Goal: Check status: Check status

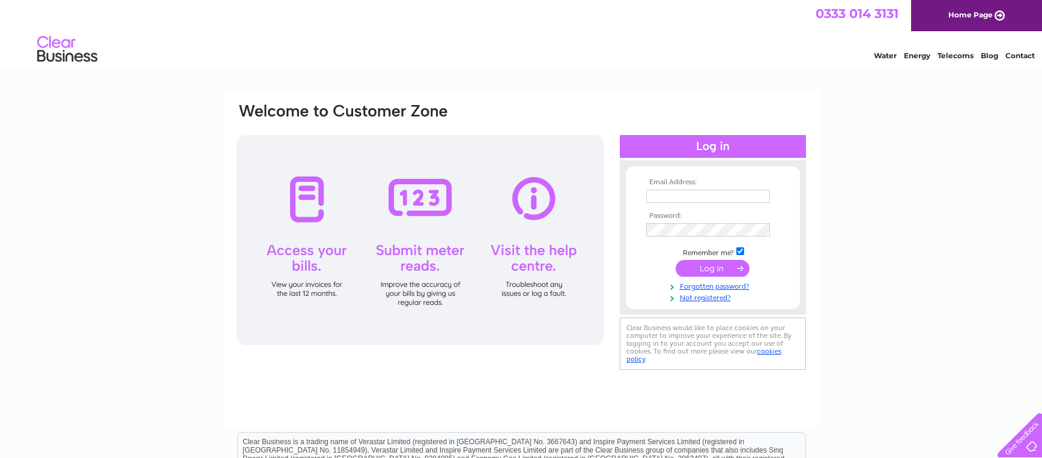
type input "[EMAIL_ADDRESS][DOMAIN_NAME]"
click at [719, 267] on input "submit" at bounding box center [713, 268] width 74 height 17
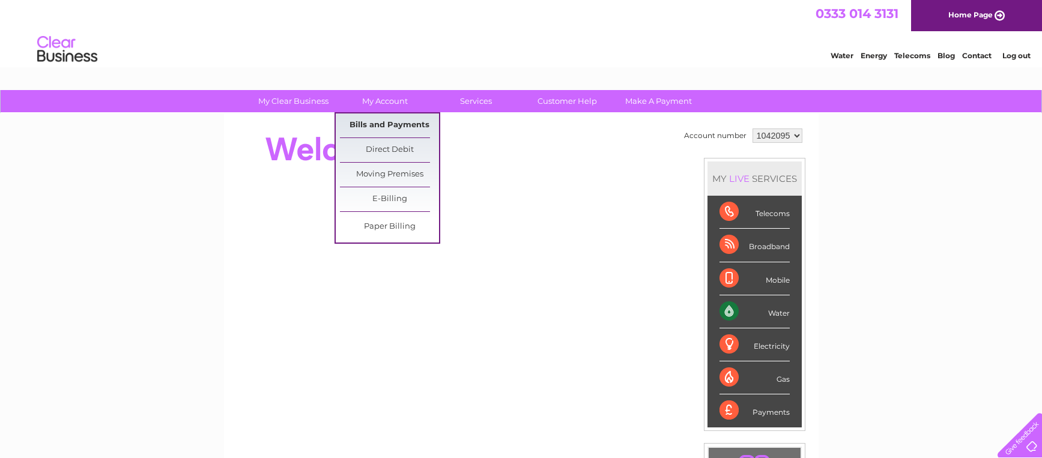
click at [389, 122] on link "Bills and Payments" at bounding box center [389, 125] width 99 height 24
